Goal: Information Seeking & Learning: Compare options

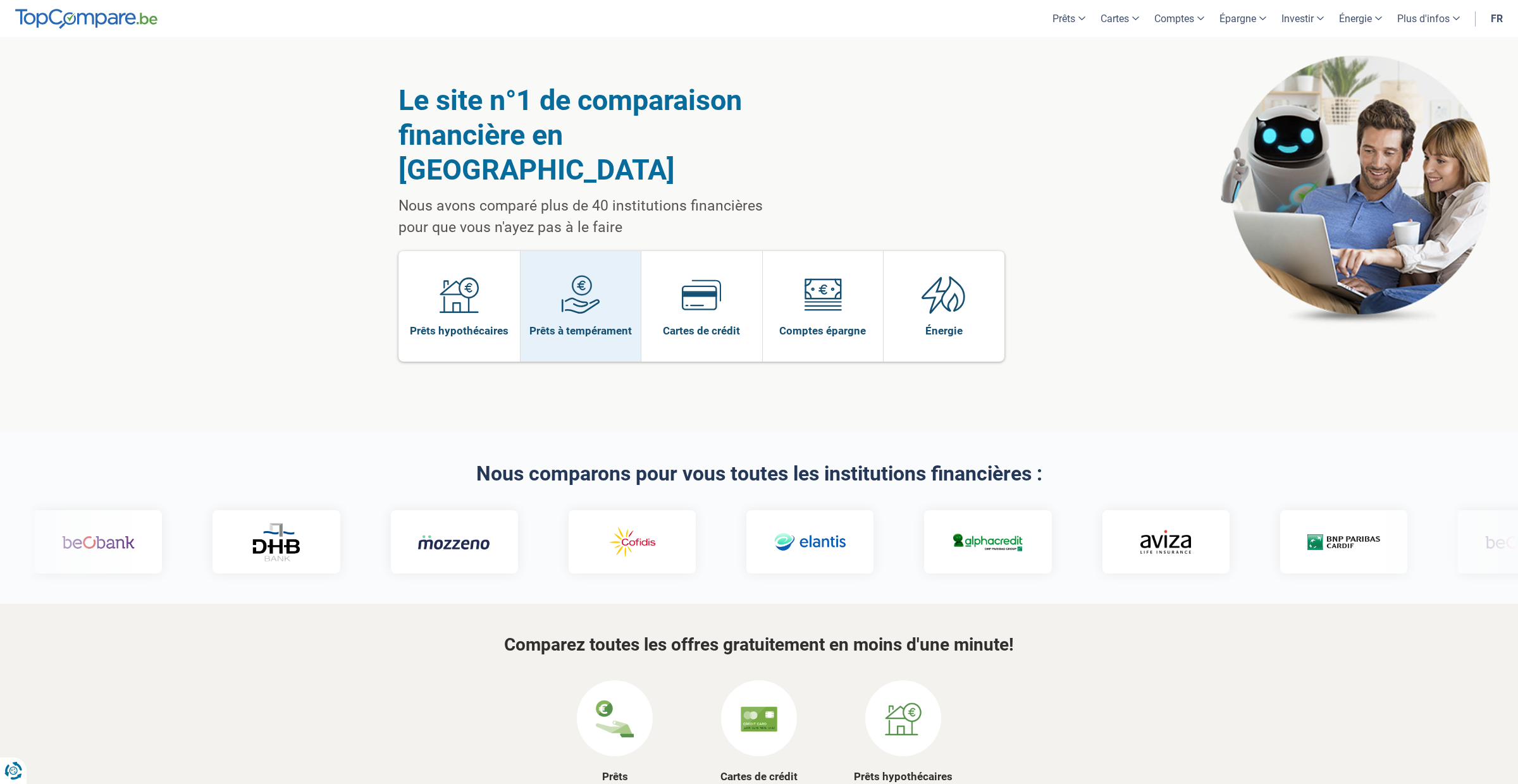
click at [580, 283] on span at bounding box center [580, 300] width 39 height 49
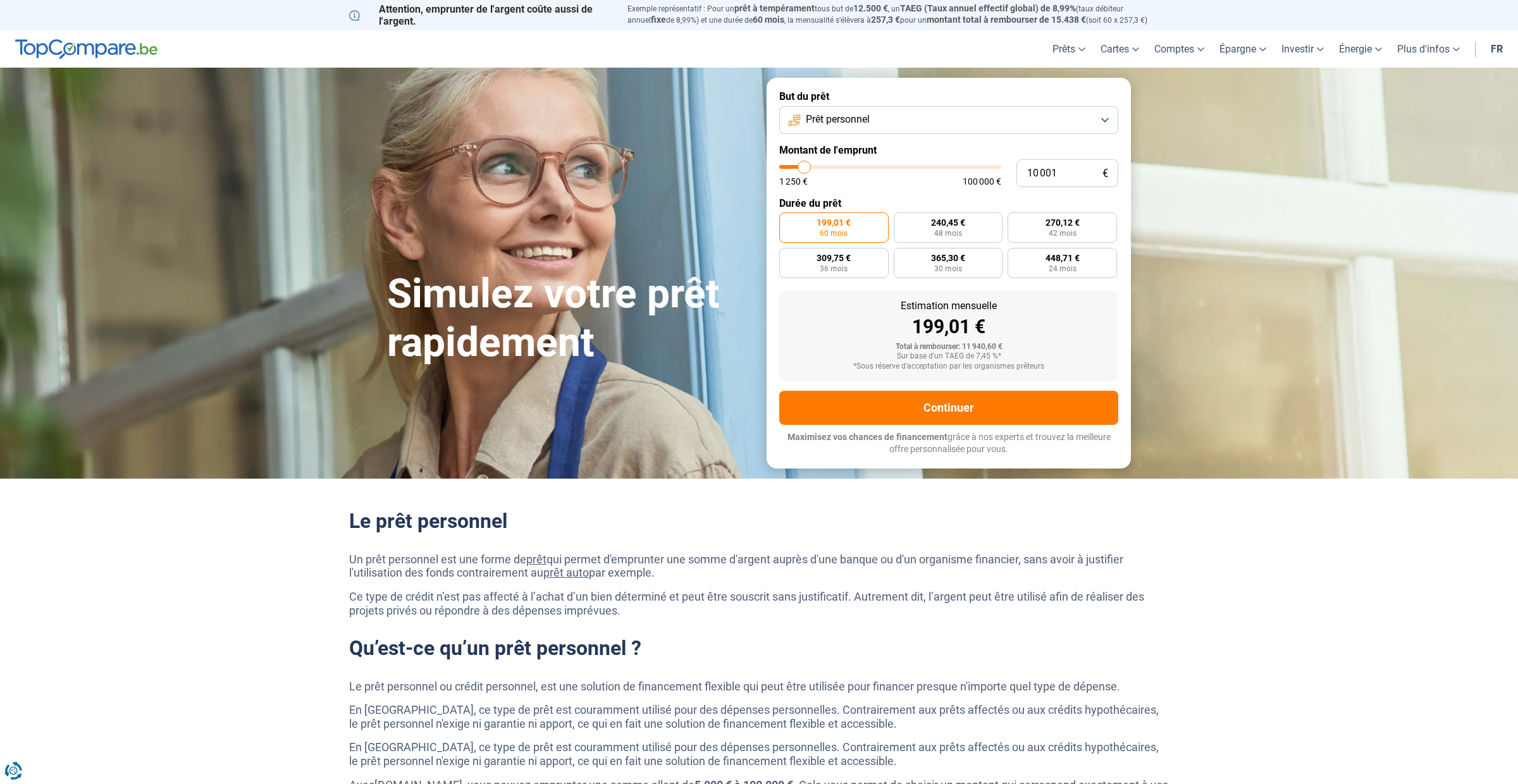
click at [1493, 43] on link "fr" at bounding box center [1496, 49] width 27 height 37
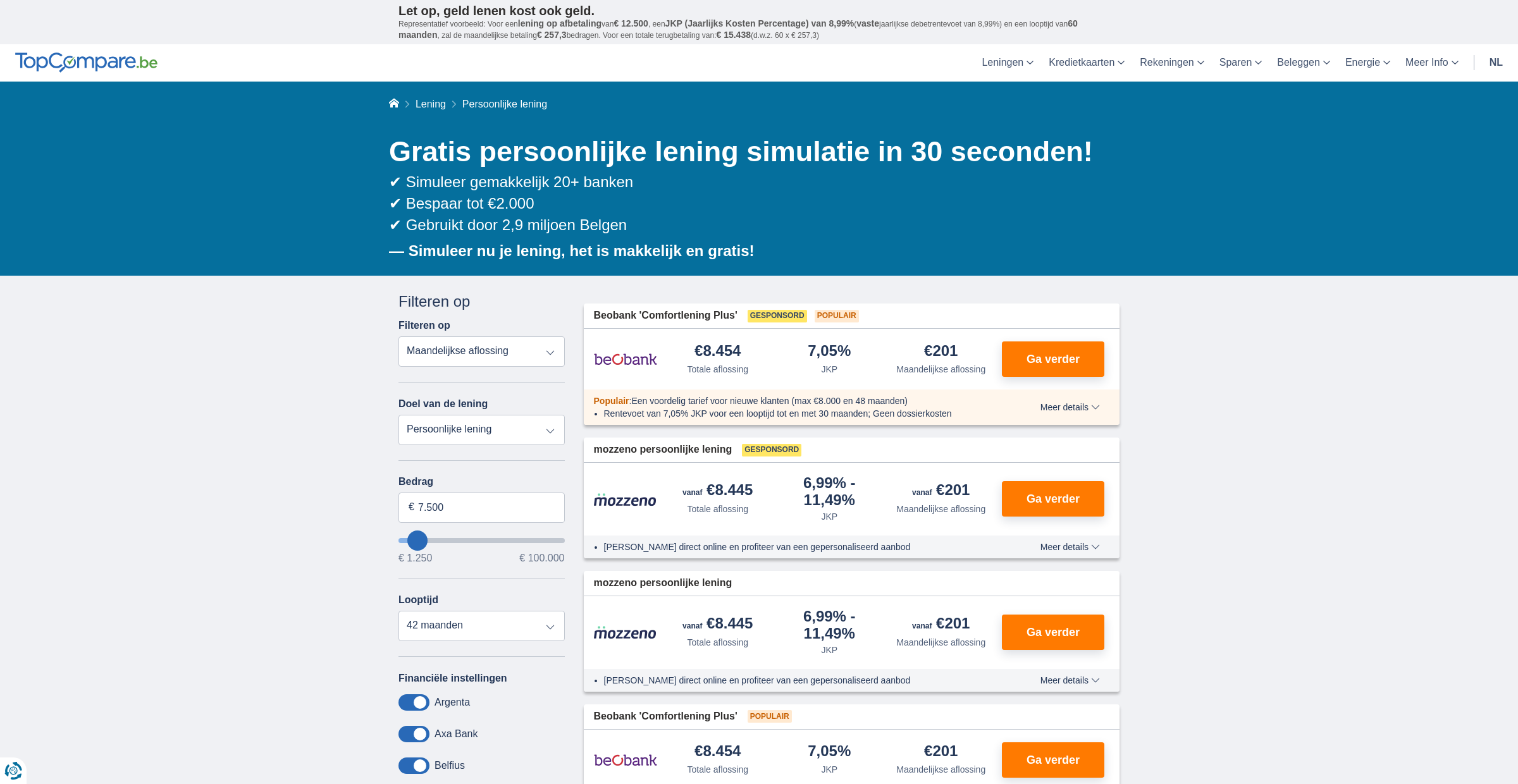
click at [1503, 61] on link "nl" at bounding box center [1496, 63] width 28 height 37
